Goal: Find specific page/section: Find specific page/section

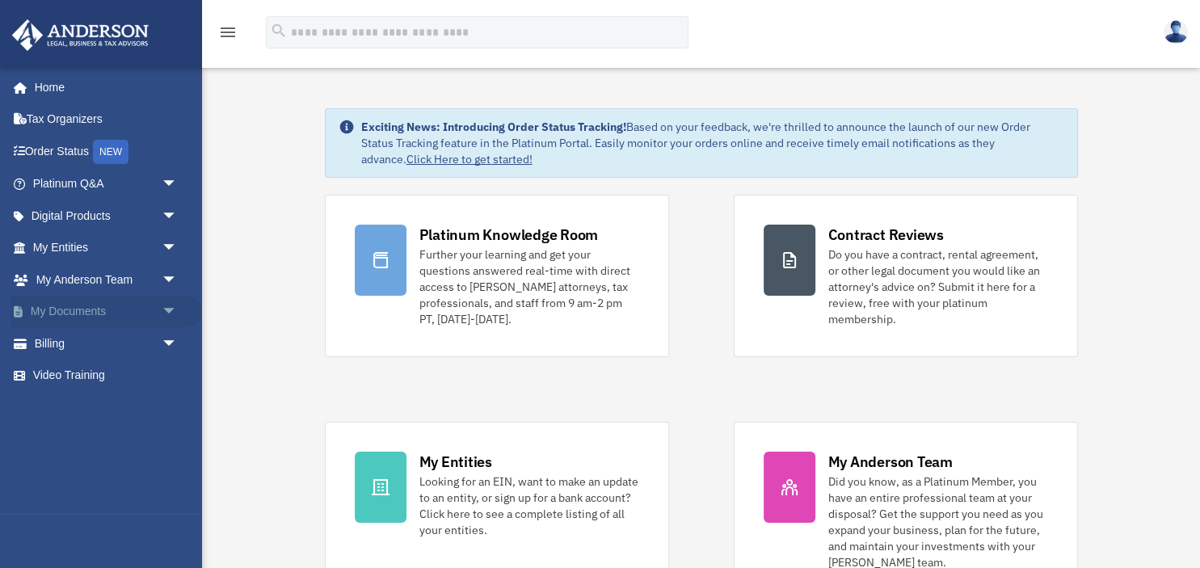
click at [128, 305] on link "My Documents arrow_drop_down" at bounding box center [106, 312] width 191 height 32
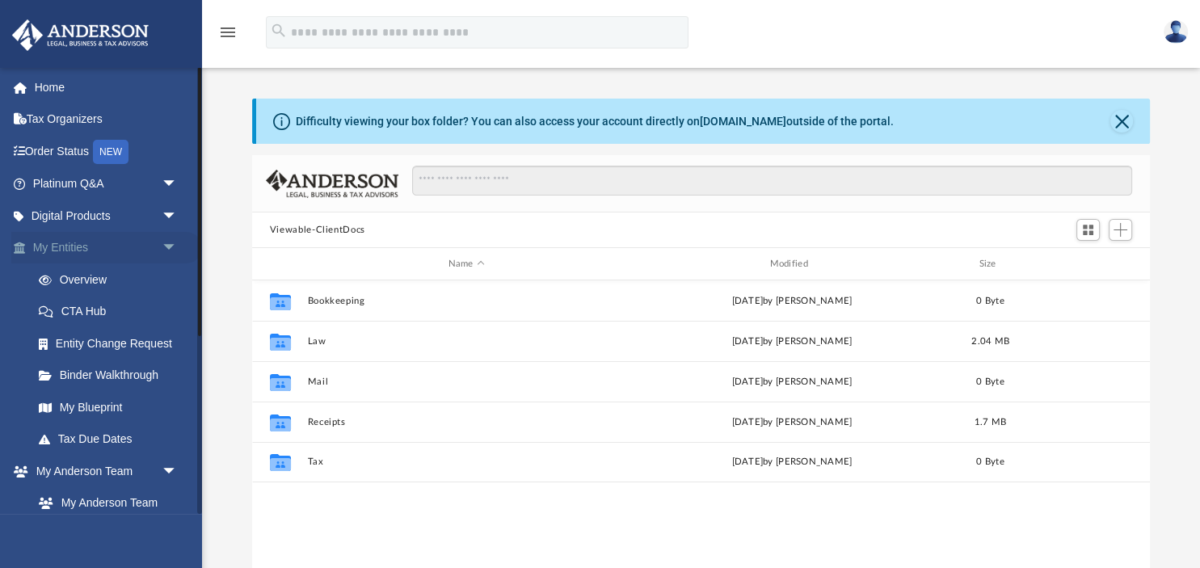
scroll to position [367, 898]
click at [176, 243] on span "arrow_drop_down" at bounding box center [178, 248] width 32 height 33
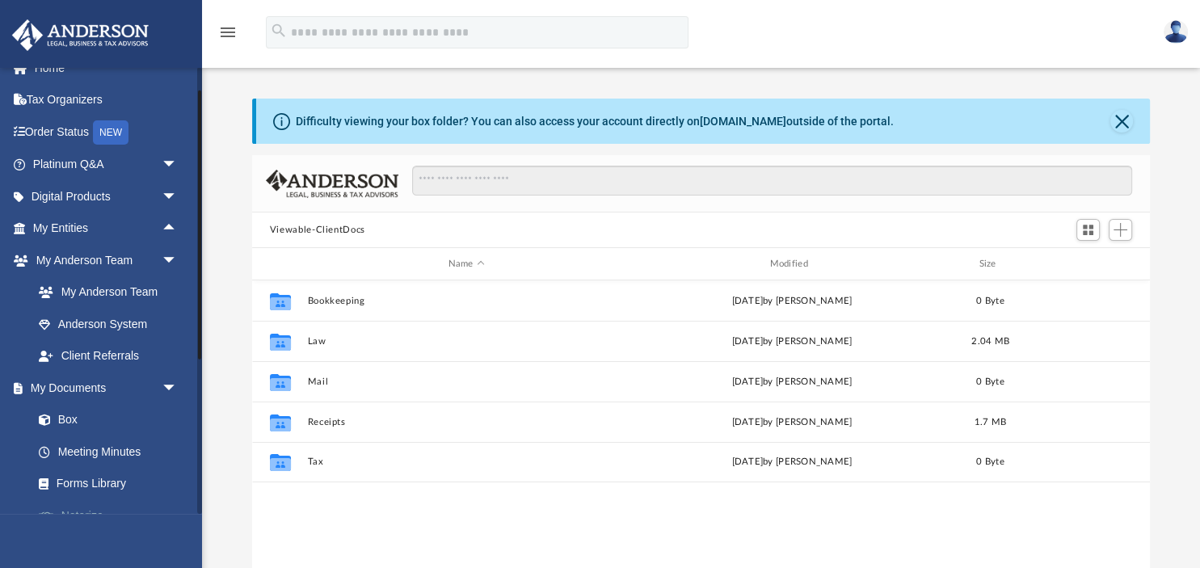
scroll to position [0, 0]
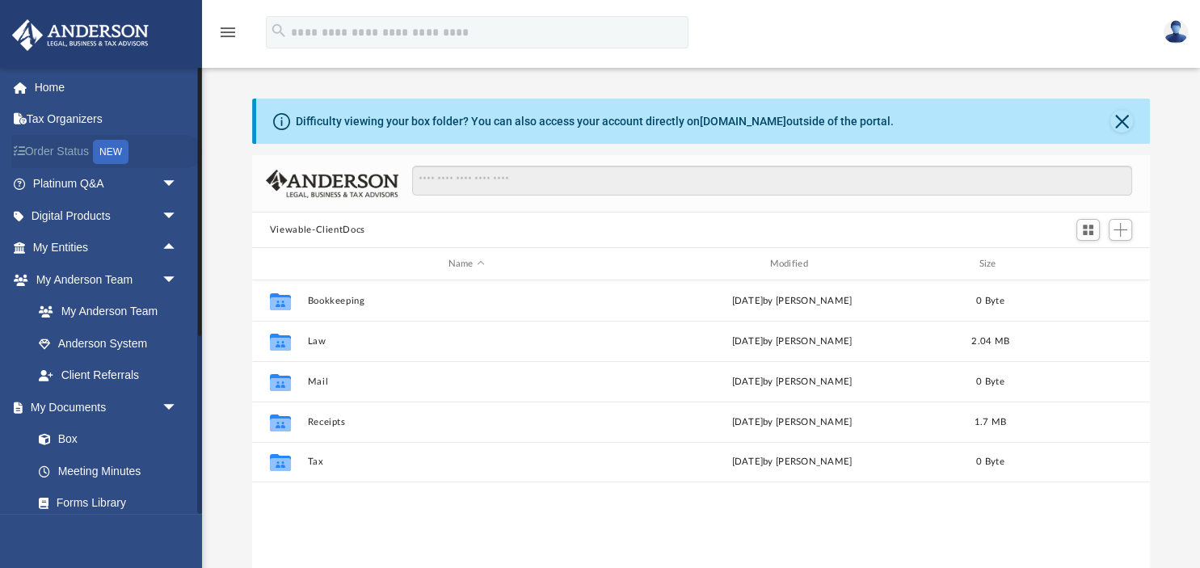
click at [73, 150] on link "Order Status NEW" at bounding box center [106, 151] width 191 height 33
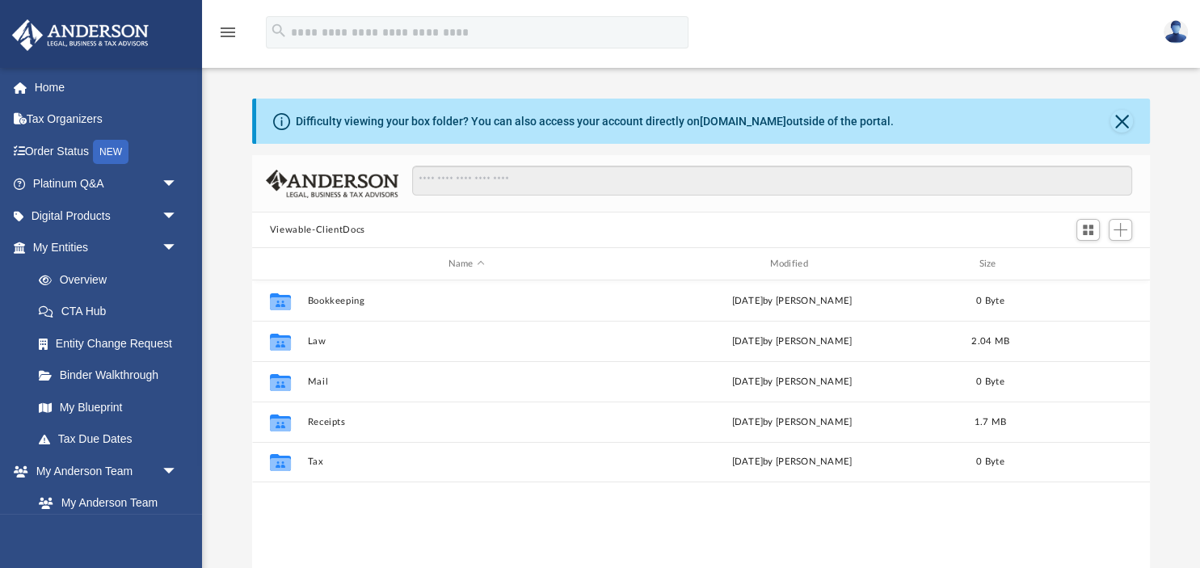
scroll to position [367, 898]
click at [121, 503] on link "My Anderson Team" at bounding box center [112, 503] width 179 height 32
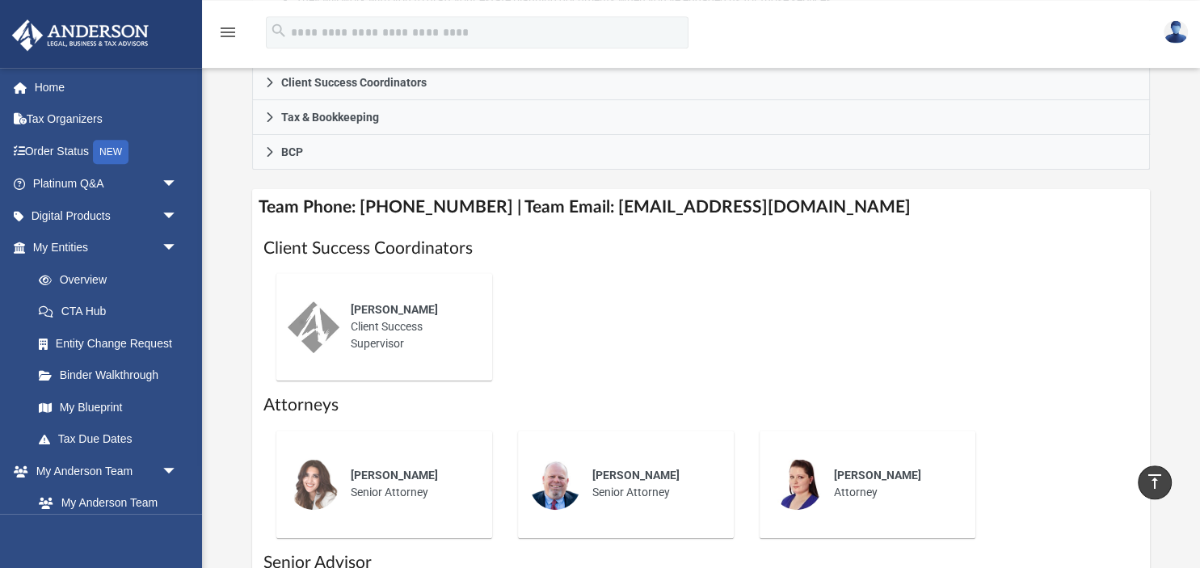
scroll to position [512, 0]
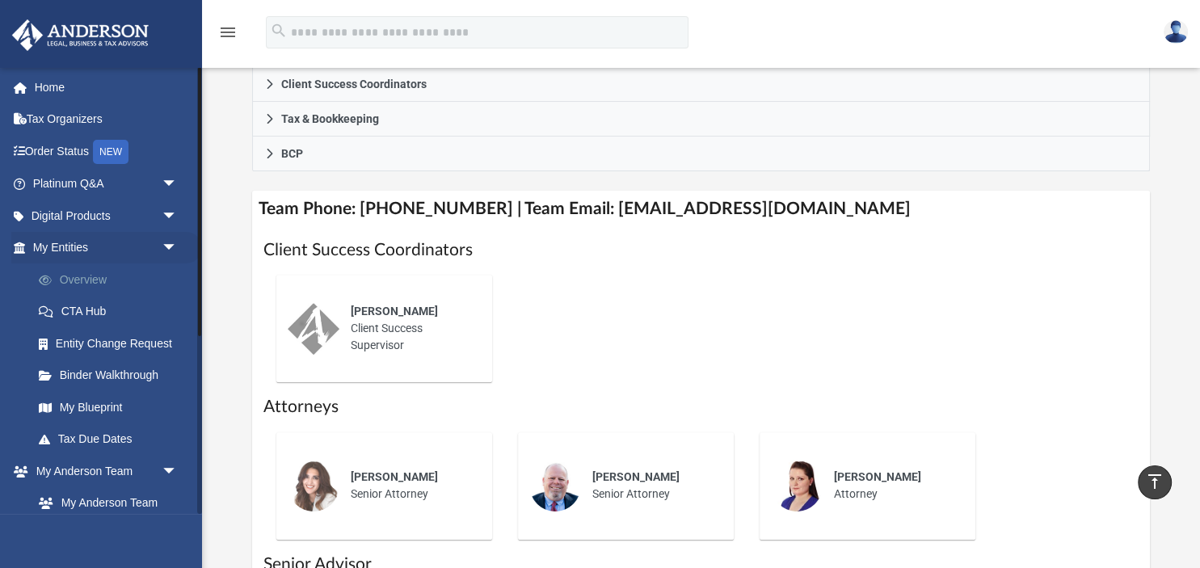
click at [87, 279] on link "Overview" at bounding box center [112, 279] width 179 height 32
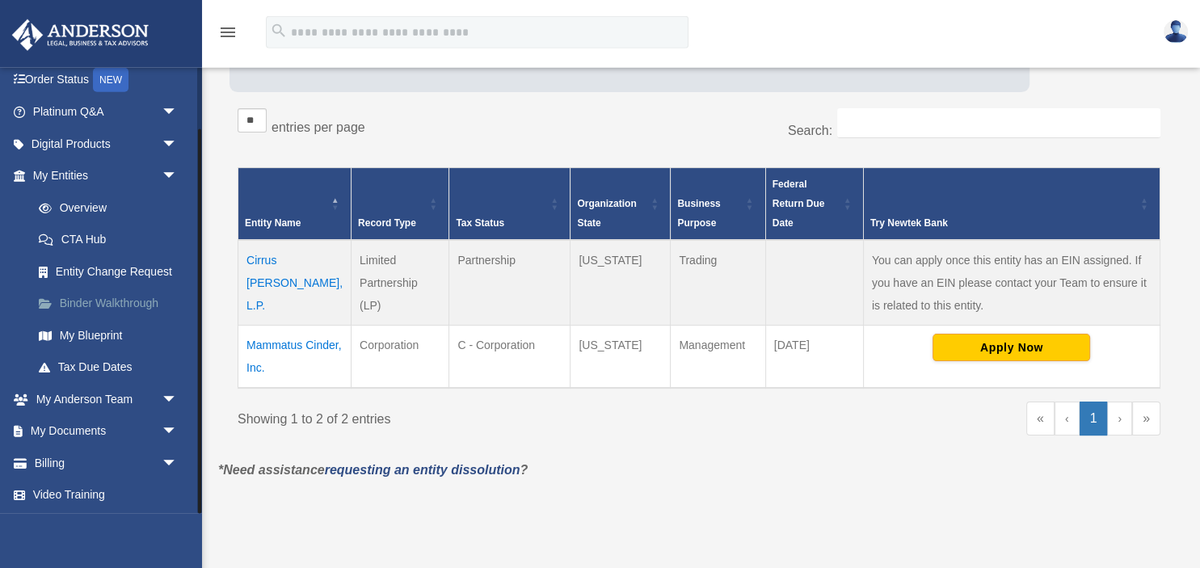
scroll to position [255, 0]
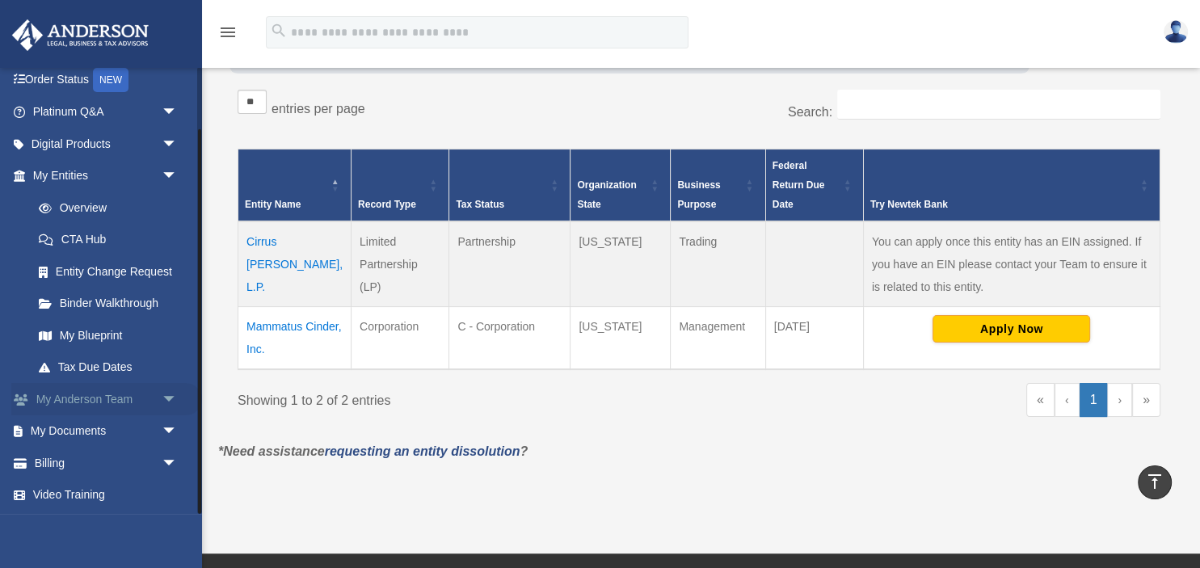
click at [108, 393] on link "My Anderson Team arrow_drop_down" at bounding box center [106, 399] width 191 height 32
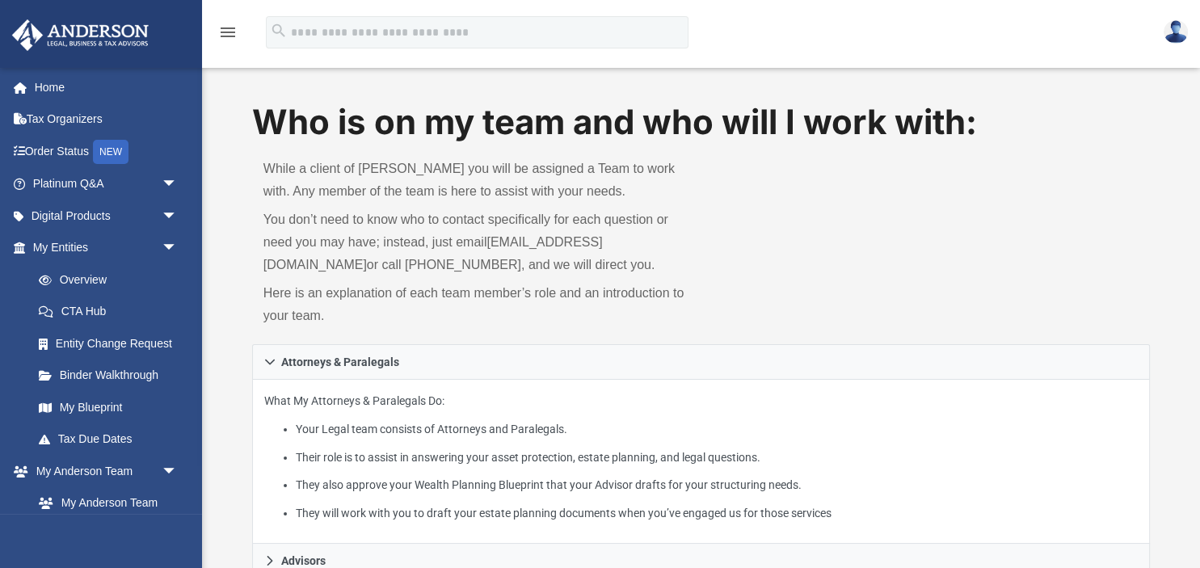
drag, startPoint x: 489, startPoint y: 238, endPoint x: 681, endPoint y: 239, distance: 192.3
click at [681, 239] on p "You don’t need to know who to contact specifically for each question or need yo…" at bounding box center [476, 242] width 427 height 68
copy p "You don’t need to know who to contact specifically for each question or need yo…"
